Goal: Information Seeking & Learning: Understand process/instructions

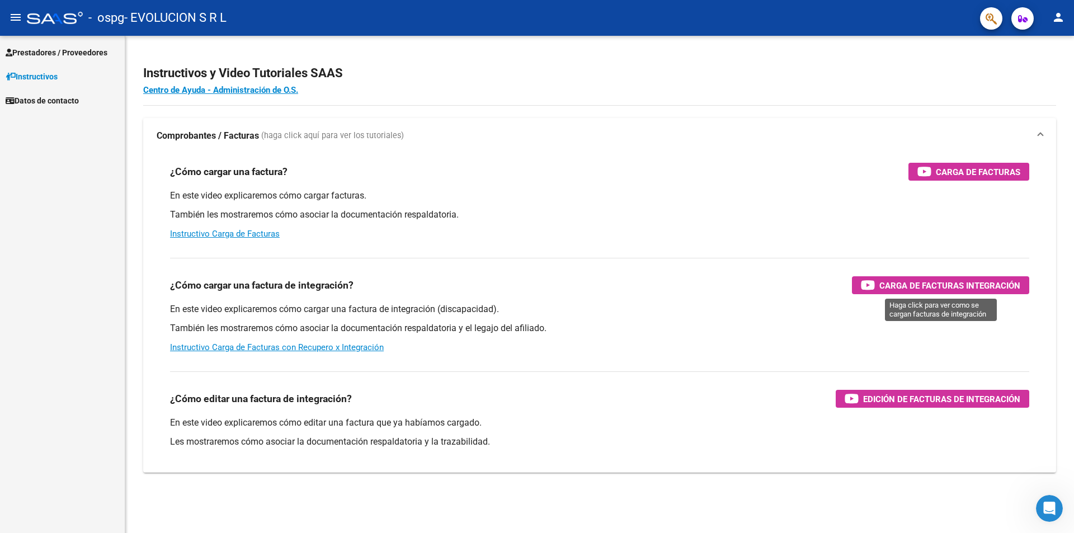
click at [950, 281] on span "Carga de Facturas Integración" at bounding box center [949, 285] width 141 height 14
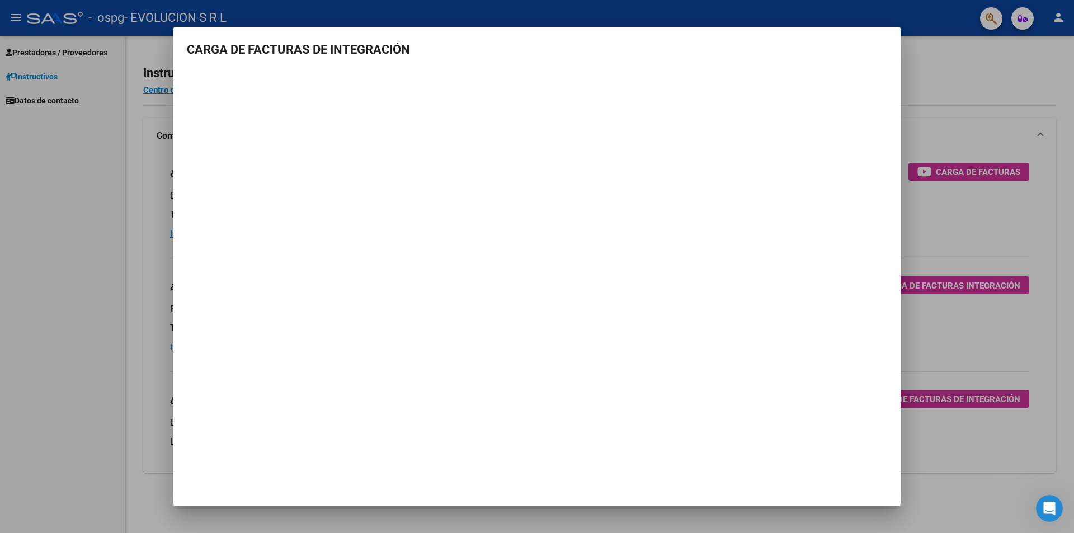
click at [989, 386] on div at bounding box center [537, 266] width 1074 height 533
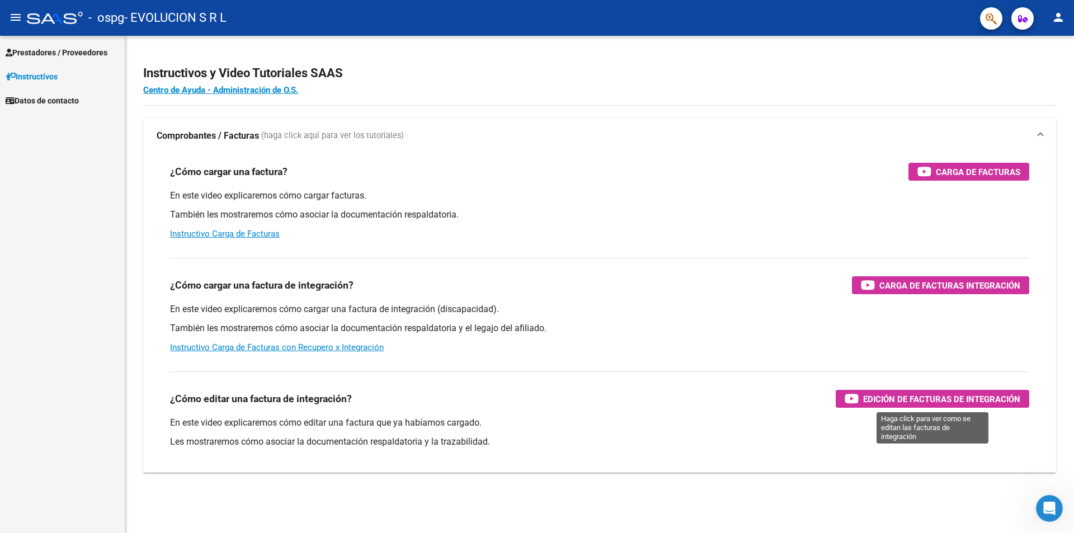
click at [953, 398] on span "Edición de Facturas de integración" at bounding box center [941, 399] width 157 height 14
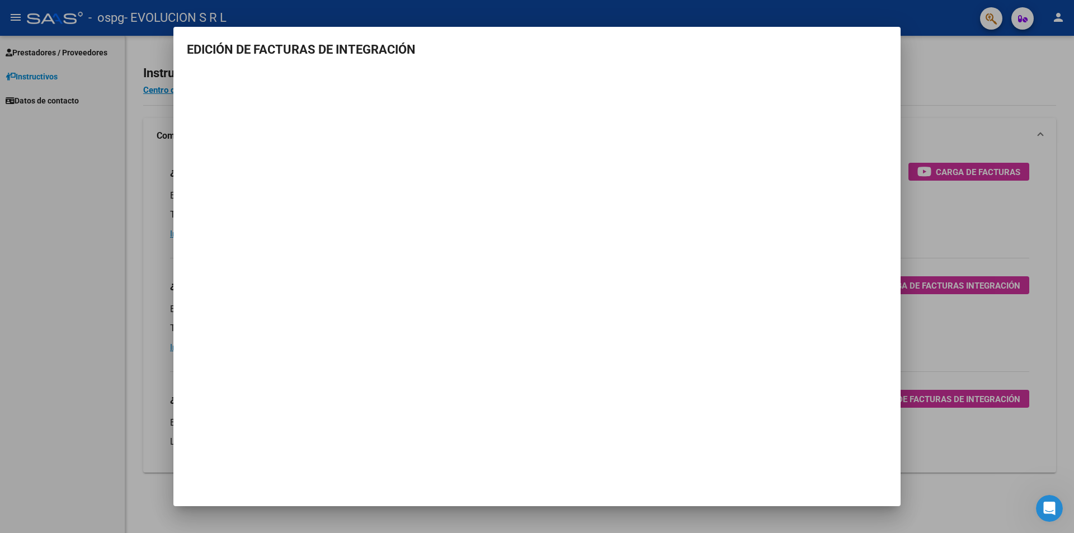
click at [825, 359] on mat-dialog-container "EDICIÓN DE FACTURAS DE INTEGRACIÓN" at bounding box center [536, 267] width 727 height 480
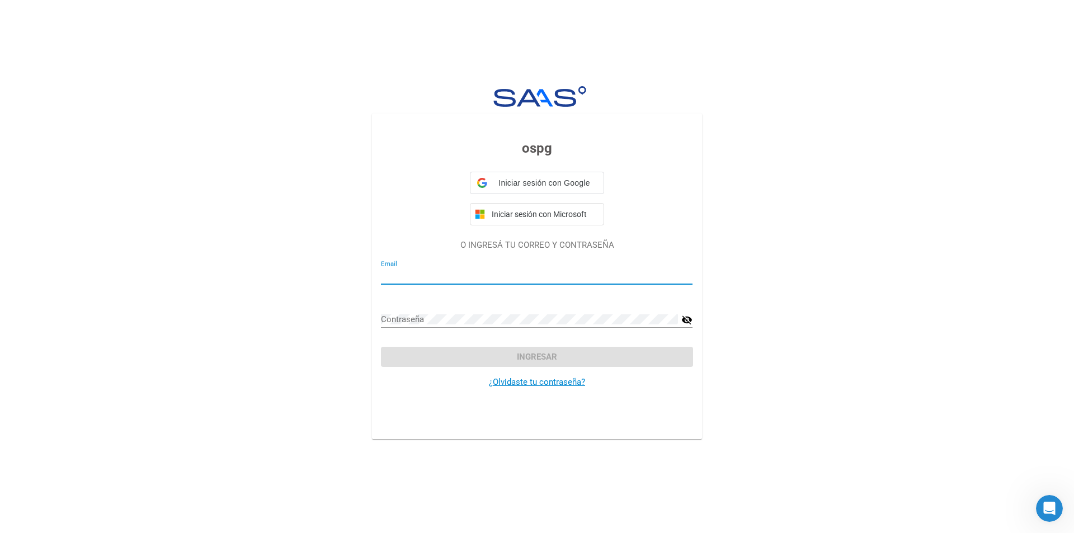
type input "[EMAIL_ADDRESS][DOMAIN_NAME]"
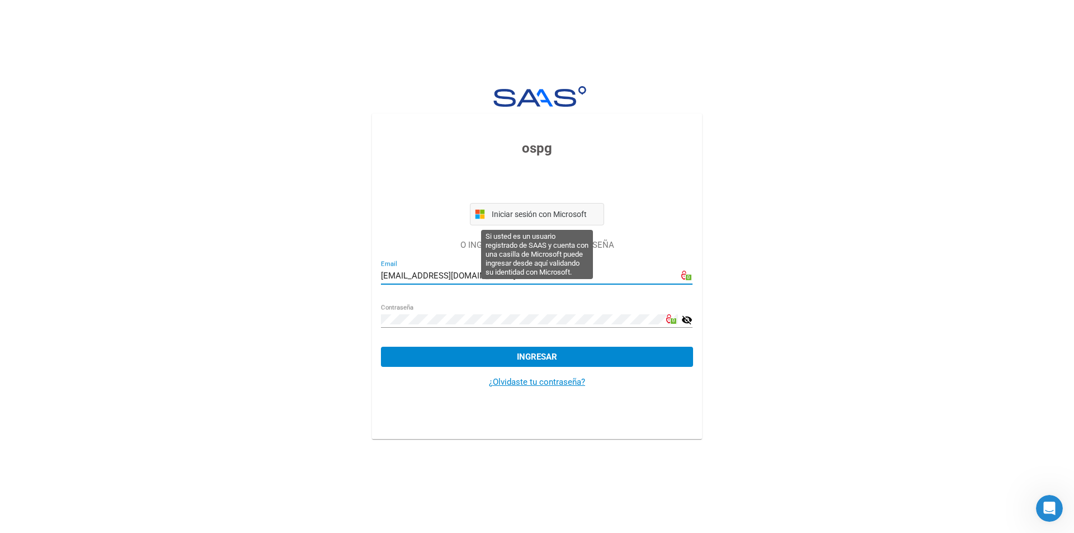
click at [381, 347] on button "Ingresar" at bounding box center [536, 357] width 311 height 20
